Goal: Transaction & Acquisition: Purchase product/service

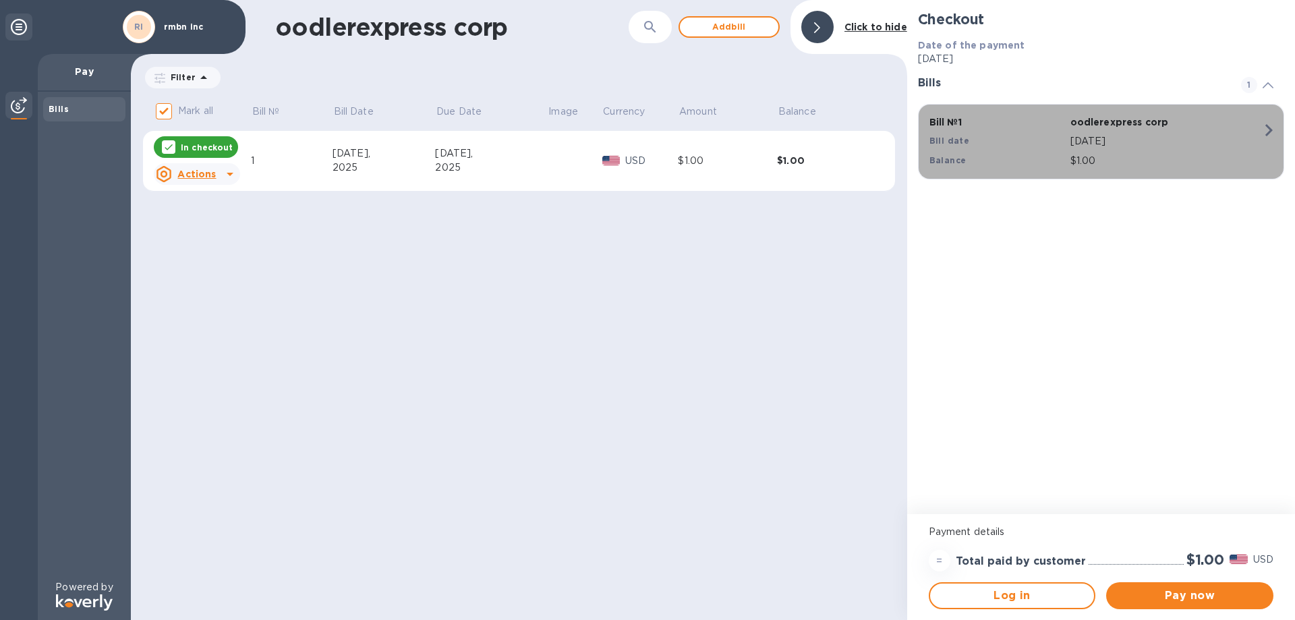
drag, startPoint x: 1064, startPoint y: 121, endPoint x: 1116, endPoint y: 118, distance: 51.4
click at [1116, 118] on div "Bill № 1 oodlerexpress corp Bill date [DATE] Balance $1.00" at bounding box center [1098, 141] width 354 height 69
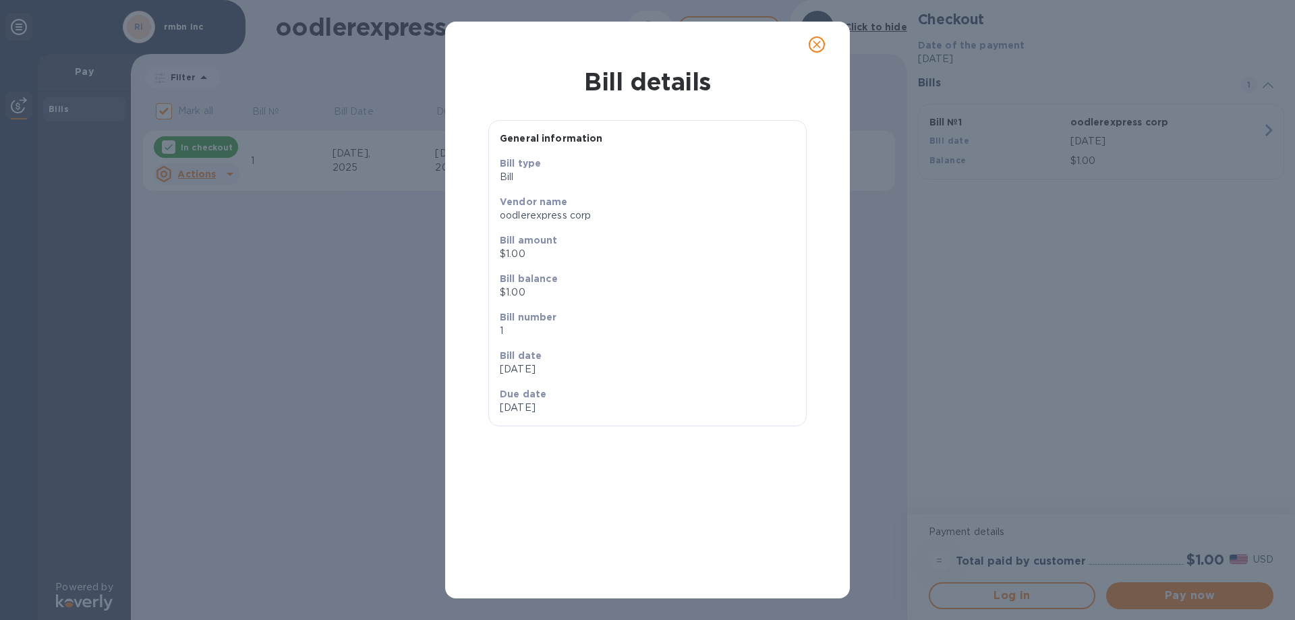
click at [554, 216] on p "oodlerexpress corp" at bounding box center [647, 215] width 295 height 14
copy p "oodlerexpress corp"
click at [815, 34] on button "close" at bounding box center [817, 44] width 32 height 32
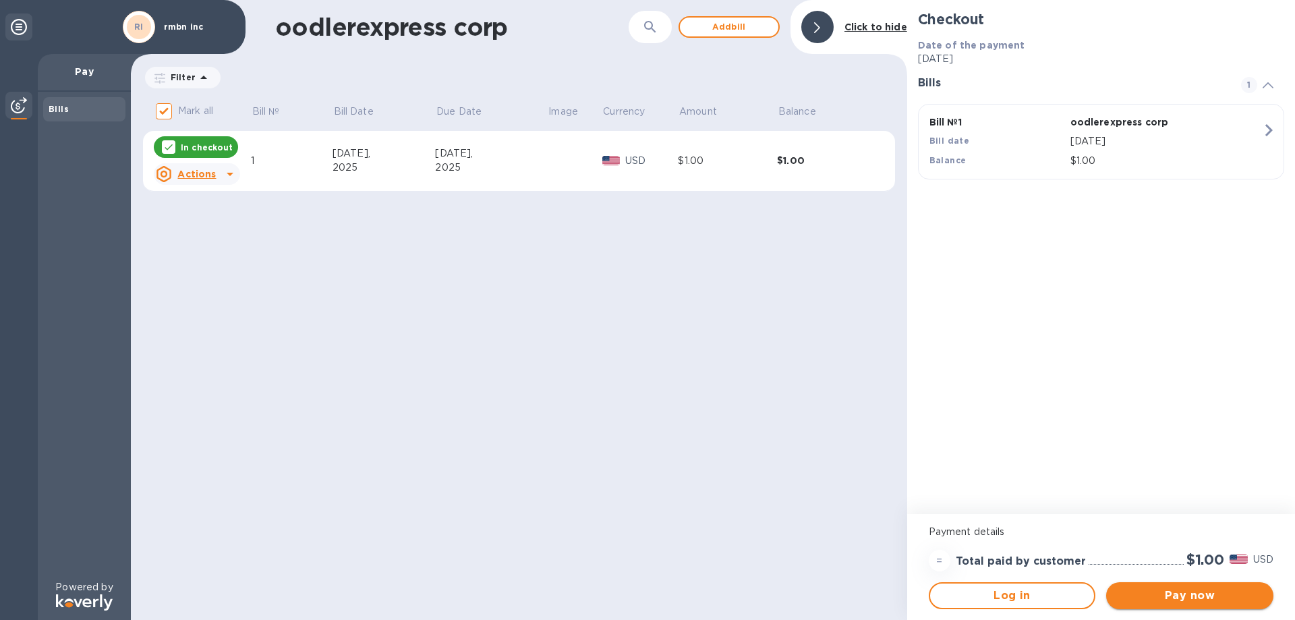
click at [1249, 607] on button "Pay now" at bounding box center [1189, 595] width 167 height 27
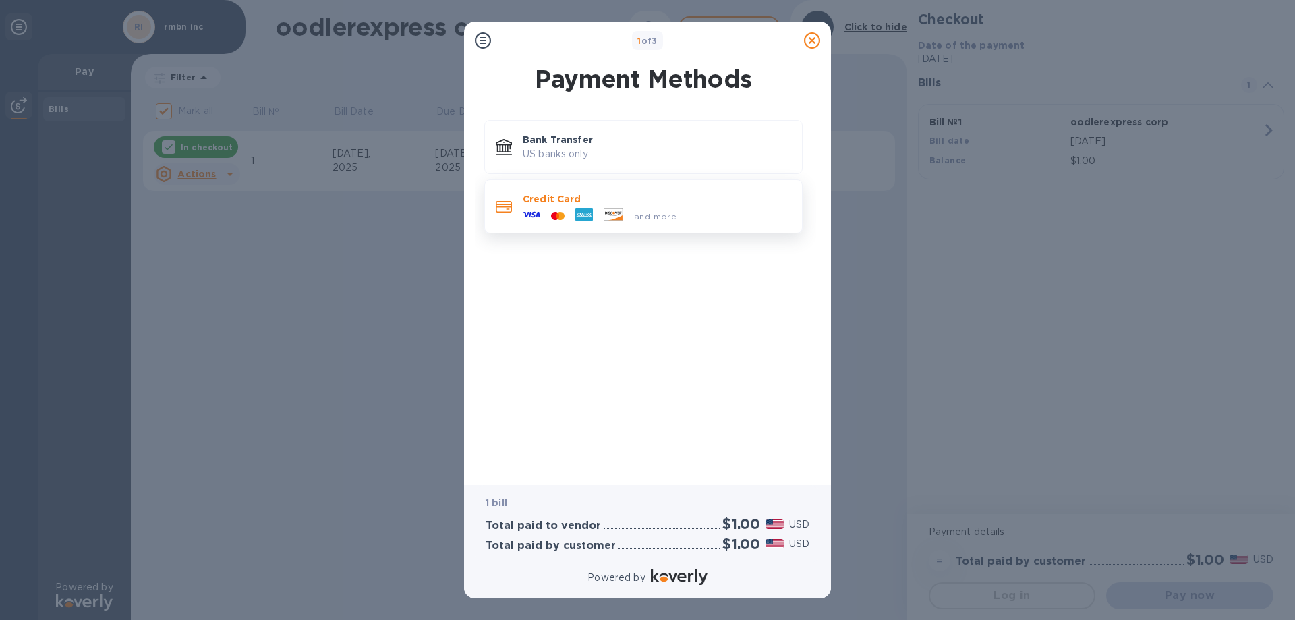
click at [589, 204] on p "Credit Card" at bounding box center [657, 198] width 268 height 13
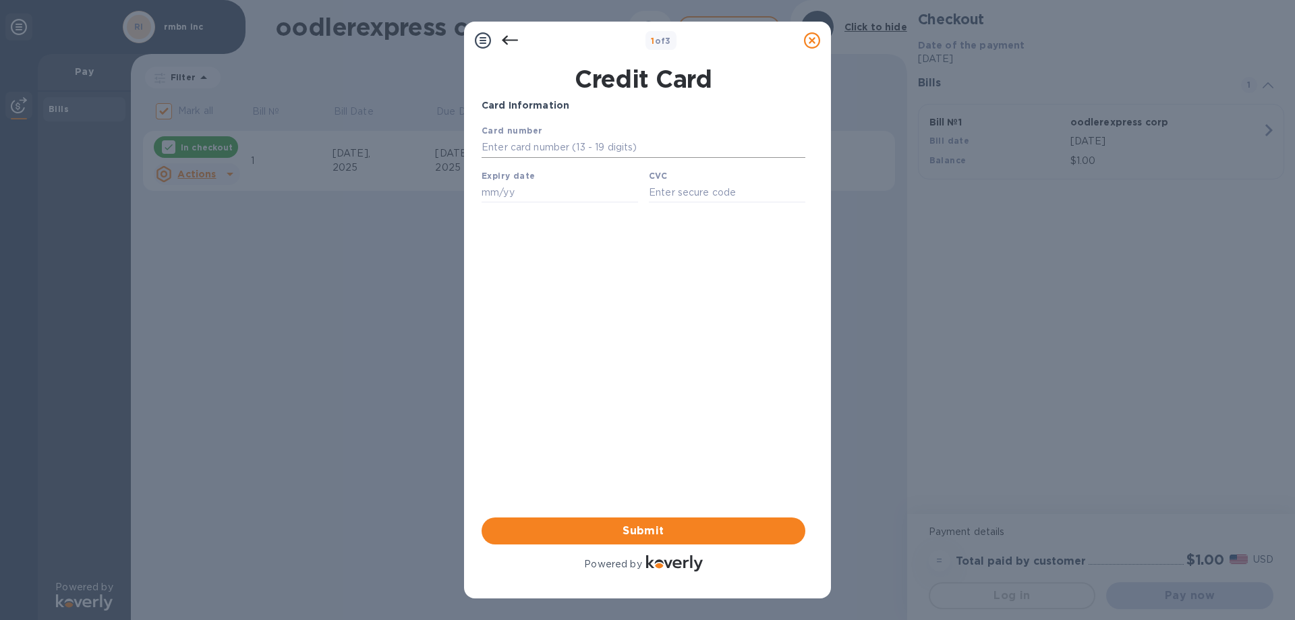
click at [567, 144] on input "text" at bounding box center [644, 148] width 324 height 20
type input "[CREDIT_CARD_NUMBER]"
type input "04/27"
click at [673, 192] on input "text" at bounding box center [727, 192] width 156 height 20
type input "229"
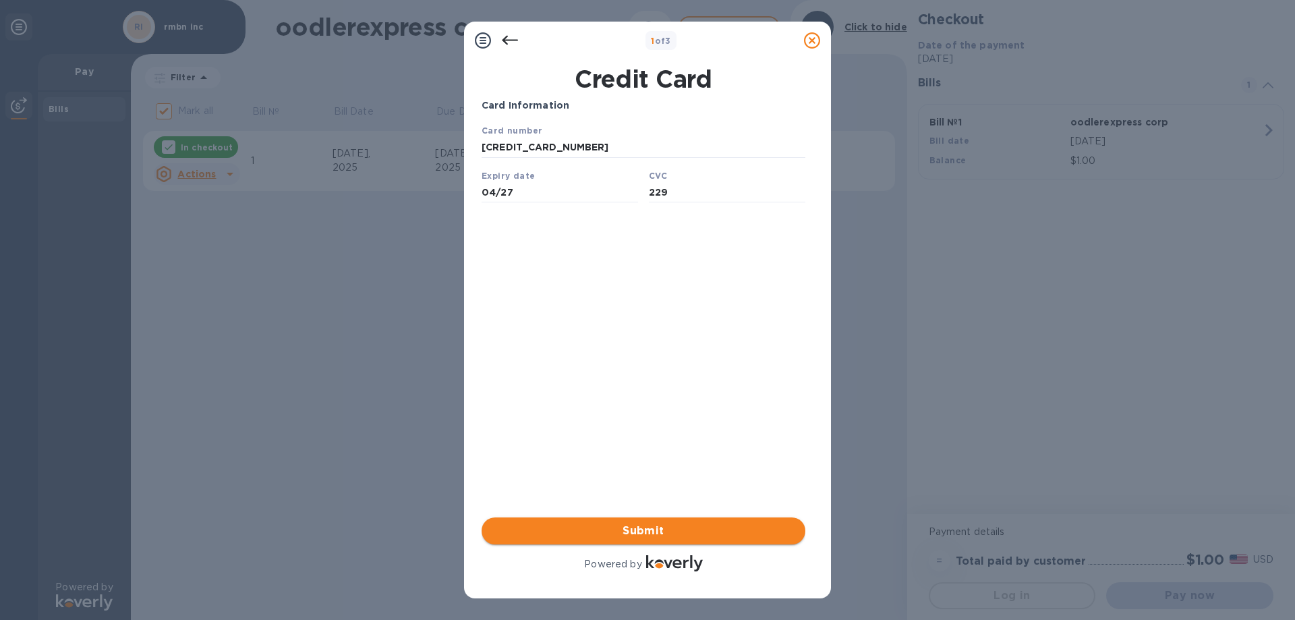
click at [625, 540] on button "Submit" at bounding box center [644, 530] width 324 height 27
